Goal: Information Seeking & Learning: Learn about a topic

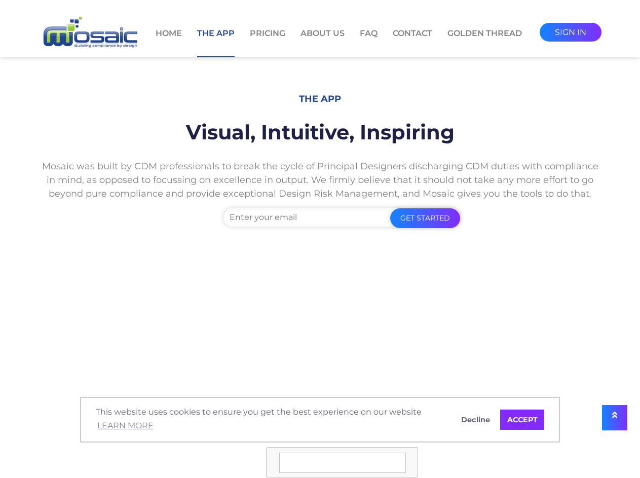
click at [320, 420] on span "This website uses cookies to ensure you get the best experience on our website …" at bounding box center [271, 419] width 350 height 27
click at [615, 418] on icon at bounding box center [614, 415] width 5 height 8
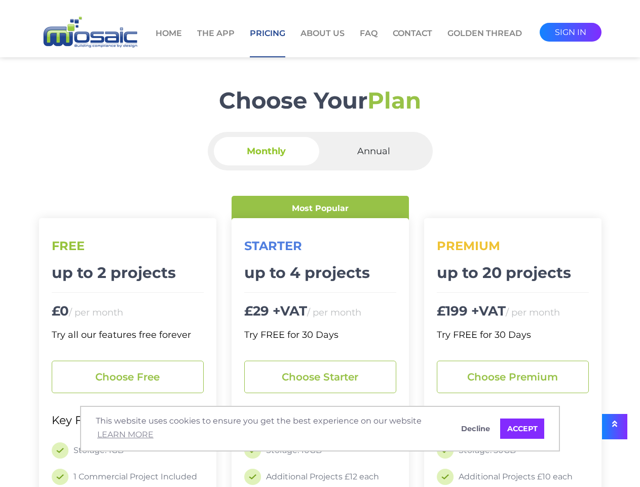
click at [320, 243] on h2 "starter" at bounding box center [320, 245] width 152 height 15
click at [320, 428] on span "This website uses cookies to ensure you get the best experience on our website …" at bounding box center [271, 428] width 350 height 27
click at [128, 476] on li "1 Commercial Project Included" at bounding box center [128, 476] width 152 height 16
click at [320, 476] on li "Additional Projects £12 each" at bounding box center [320, 476] width 152 height 16
click at [513, 476] on li "Additional Projects £10 each" at bounding box center [513, 476] width 152 height 16
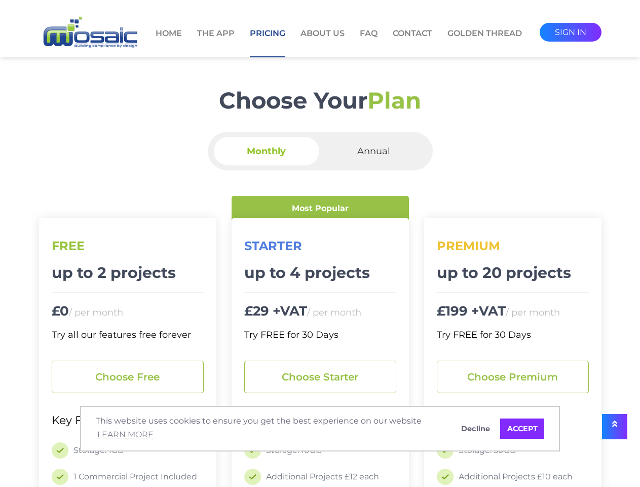
click at [615, 426] on icon at bounding box center [614, 423] width 5 height 8
